Goal: Task Accomplishment & Management: Use online tool/utility

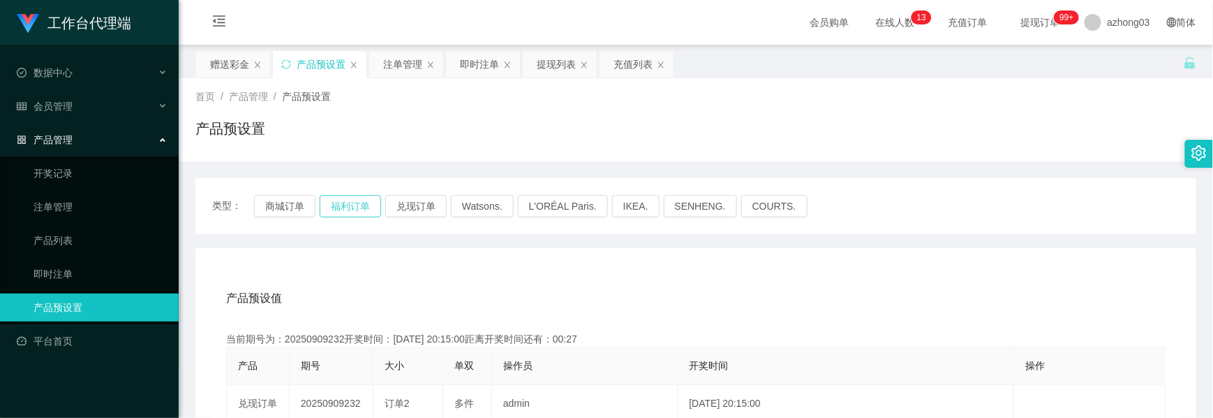
click at [333, 198] on button "福利订单" at bounding box center [350, 206] width 61 height 22
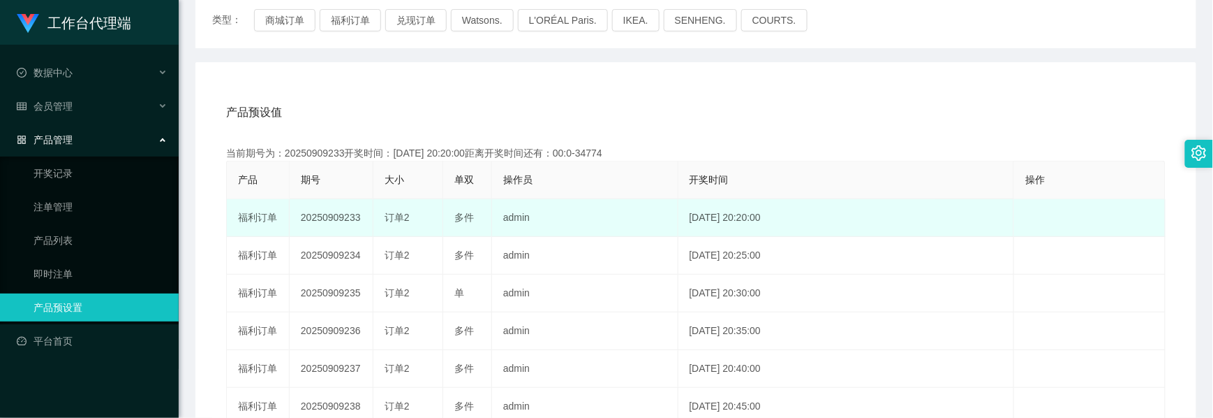
click at [321, 218] on td "20250909233" at bounding box center [332, 218] width 84 height 38
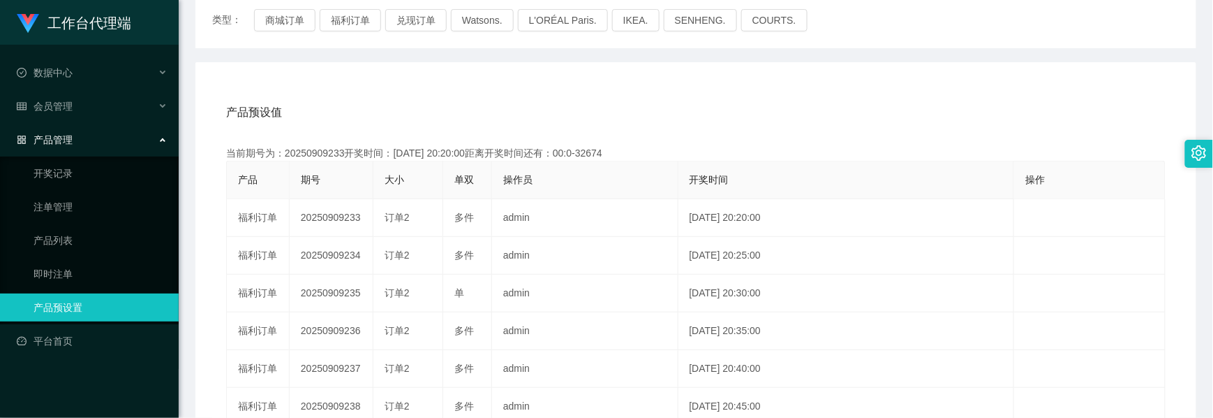
copy td "20250909233"
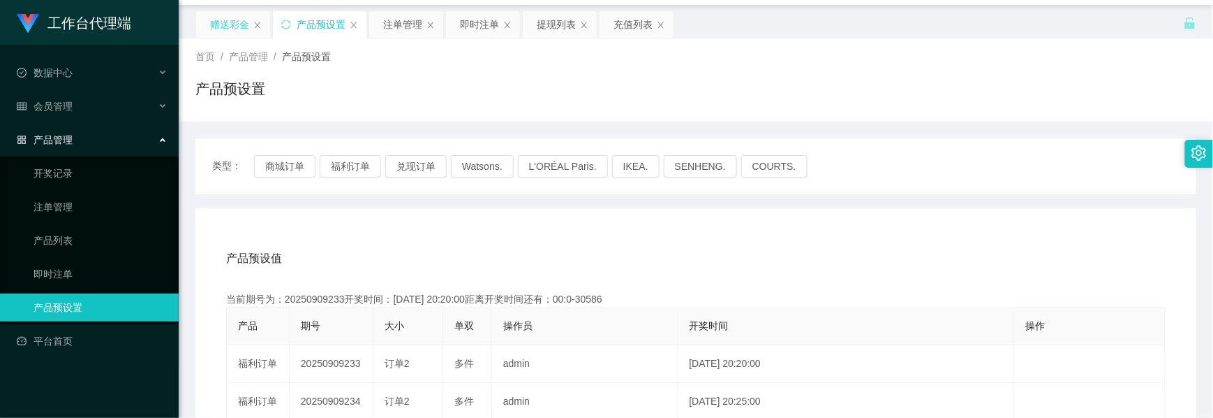
scroll to position [0, 0]
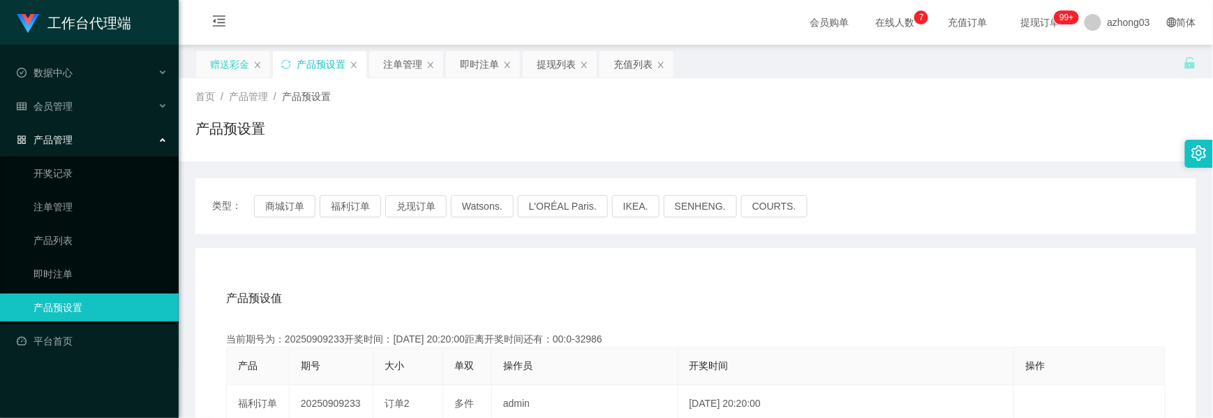
click at [244, 75] on div "赠送彩金" at bounding box center [229, 64] width 39 height 27
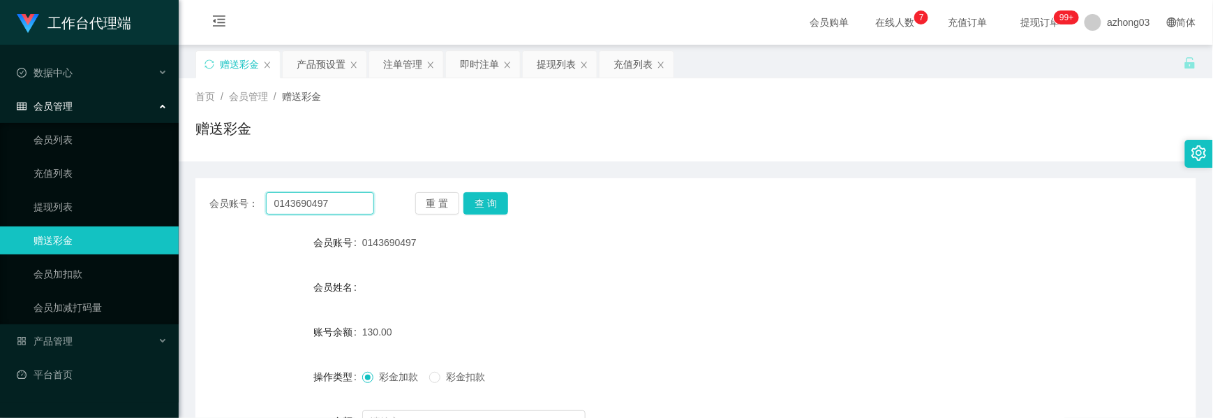
drag, startPoint x: 324, startPoint y: 205, endPoint x: 269, endPoint y: 201, distance: 54.6
click at [269, 201] on input "0143690497" at bounding box center [320, 203] width 108 height 22
drag, startPoint x: 283, startPoint y: 194, endPoint x: 185, endPoint y: 177, distance: 99.9
click at [187, 177] on main "关闭左侧 关闭右侧 关闭其它 刷新页面 赠送彩金 产品预设置 注单管理 即时注单 提现列表 充值列表 首页 / 会员管理 / 赠送彩金 / 赠送彩金 会员账号…" at bounding box center [696, 278] width 1035 height 466
paste input "72663138"
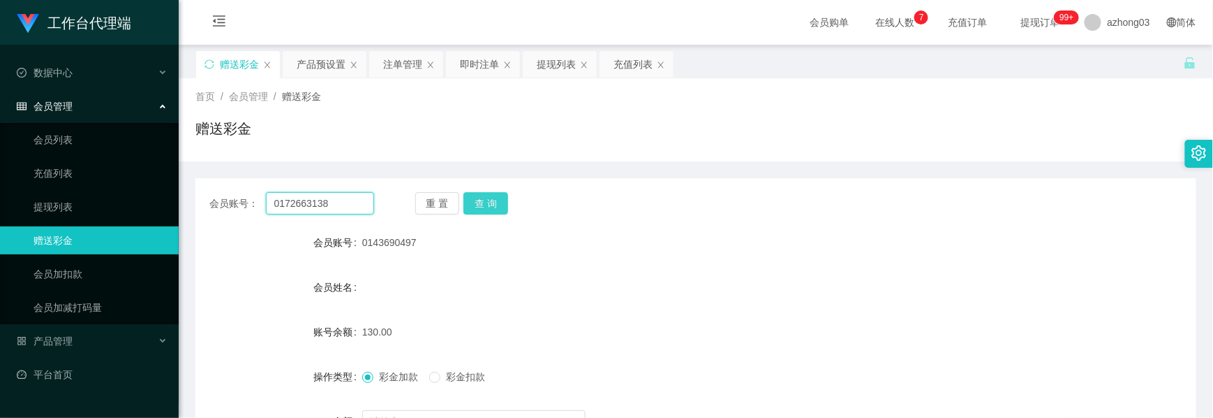
type input "0172663138"
click at [501, 200] on button "查 询" at bounding box center [486, 203] width 45 height 22
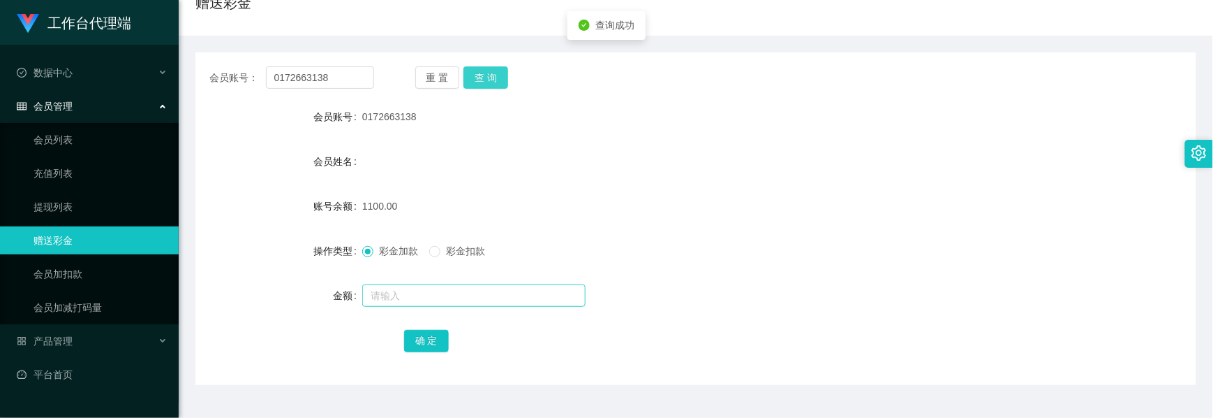
scroll to position [157, 0]
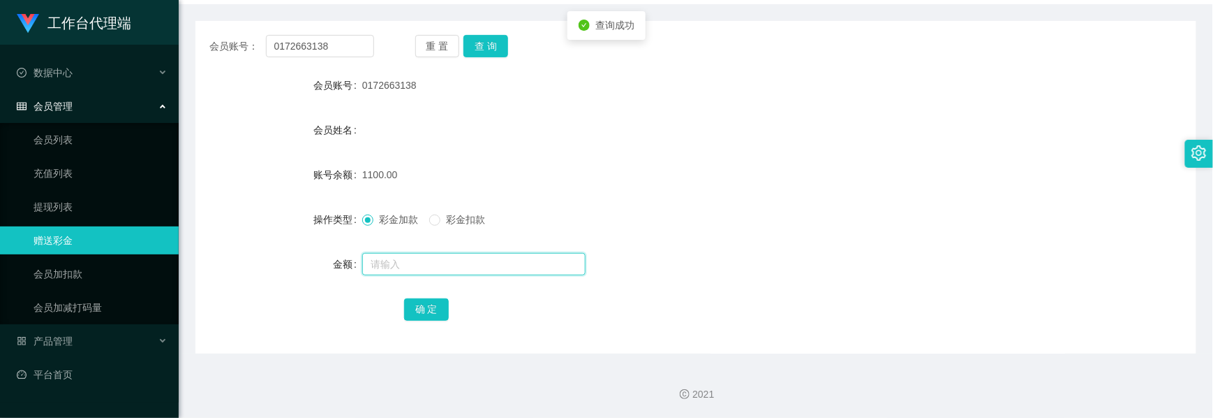
click at [408, 268] on input "text" at bounding box center [473, 264] width 223 height 22
click at [440, 260] on input "text" at bounding box center [473, 264] width 223 height 22
type input "200"
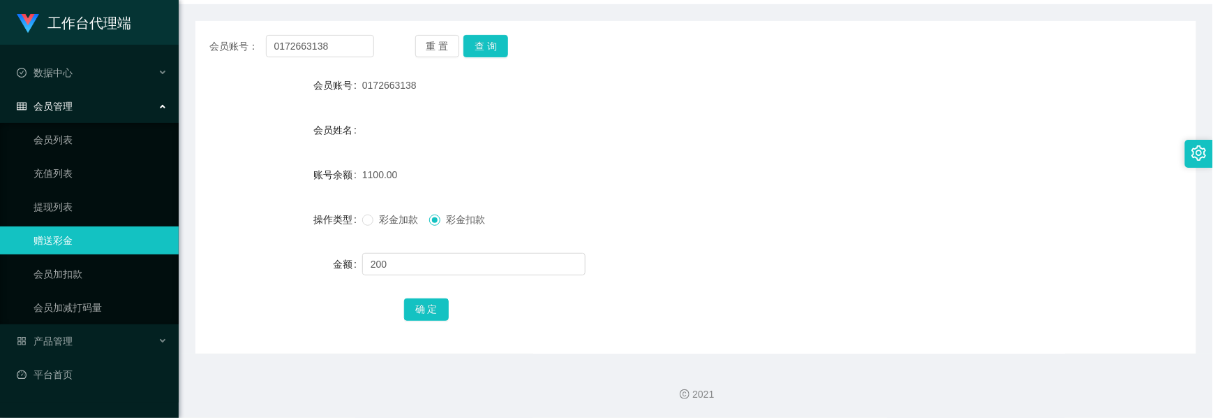
click at [448, 310] on div "确 定" at bounding box center [696, 309] width 584 height 28
click at [439, 310] on button "确 定" at bounding box center [426, 309] width 45 height 22
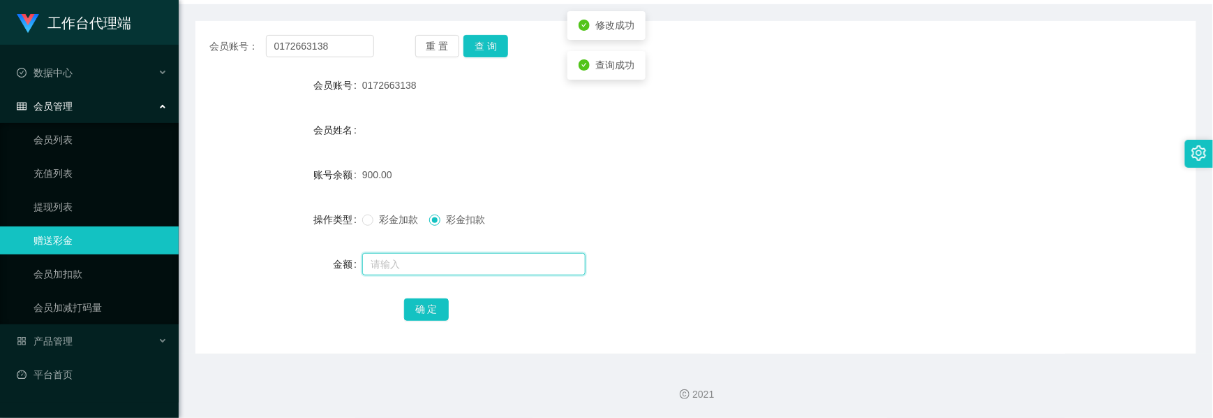
click at [401, 263] on input "text" at bounding box center [473, 264] width 223 height 22
type input "200"
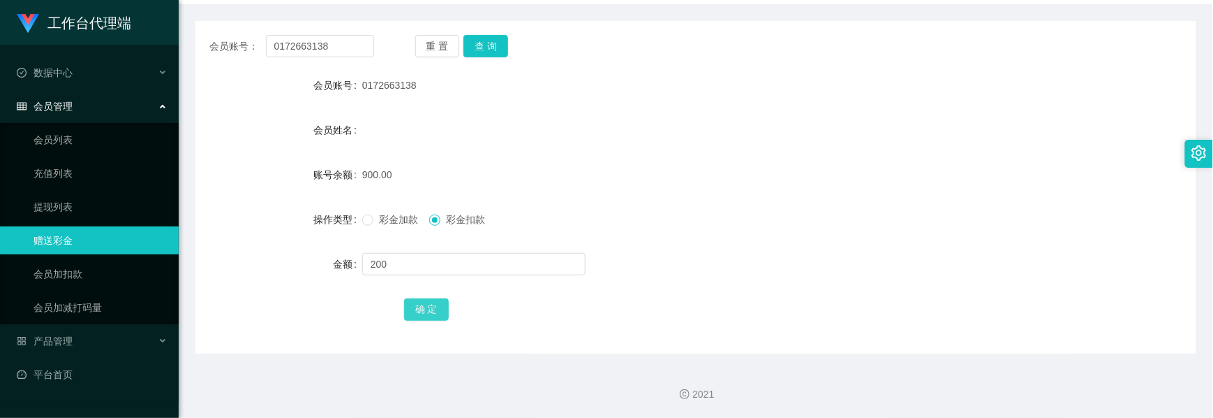
click at [416, 313] on button "确 定" at bounding box center [426, 309] width 45 height 22
click at [419, 307] on button "确 定" at bounding box center [426, 309] width 45 height 22
